Goal: Task Accomplishment & Management: Manage account settings

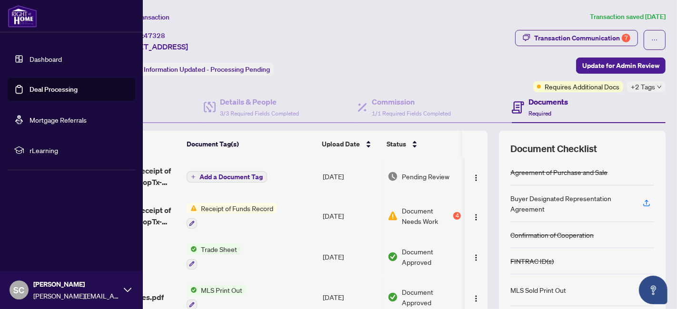
click at [30, 94] on link "Deal Processing" at bounding box center [54, 89] width 48 height 9
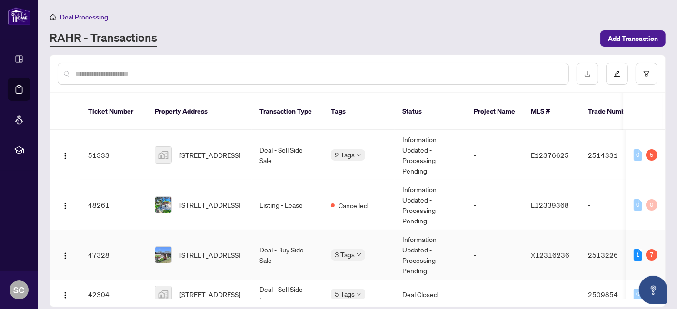
click at [275, 250] on td "Deal - Buy Side Sale" at bounding box center [287, 255] width 71 height 50
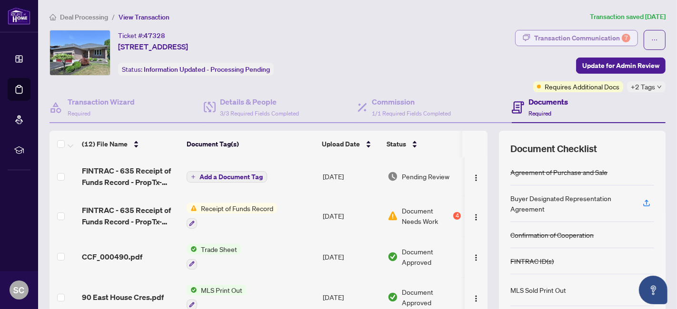
click at [568, 37] on div "Transaction Communication 7" at bounding box center [582, 37] width 96 height 15
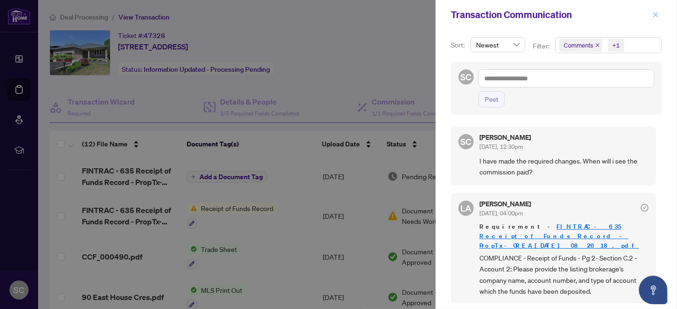
click at [654, 14] on icon "close" at bounding box center [655, 14] width 7 height 7
